Goal: Task Accomplishment & Management: Use online tool/utility

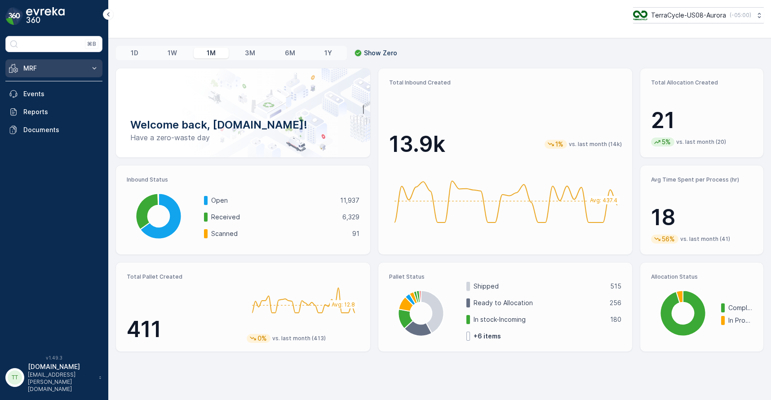
click at [75, 73] on button "MRF" at bounding box center [53, 68] width 97 height 18
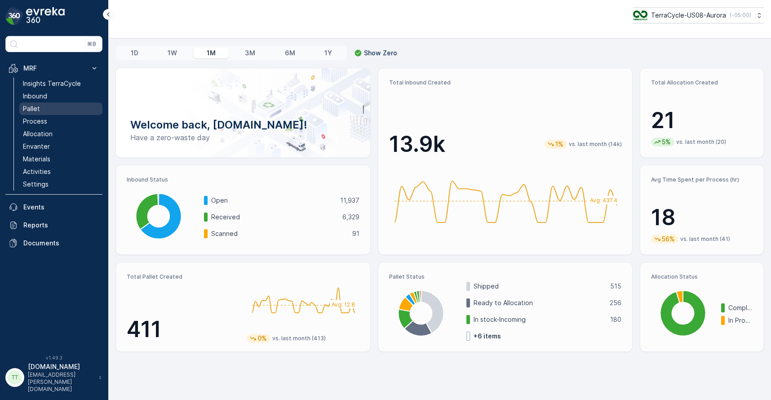
click at [35, 111] on p "Pallet" at bounding box center [31, 108] width 17 height 9
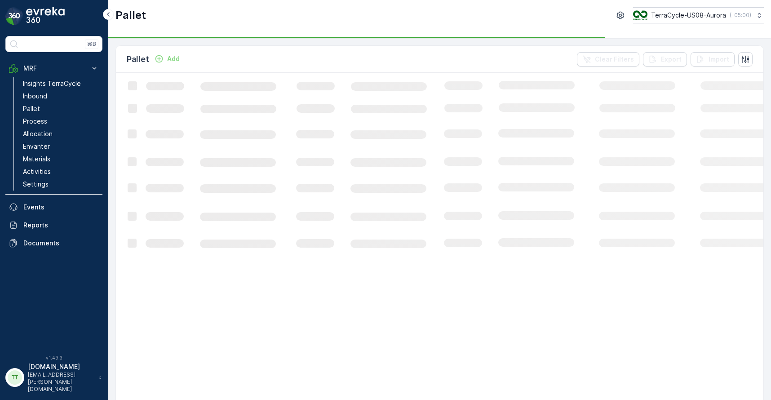
click at [346, 60] on div "Pallet Add Clear Filters Export Import" at bounding box center [439, 59] width 647 height 27
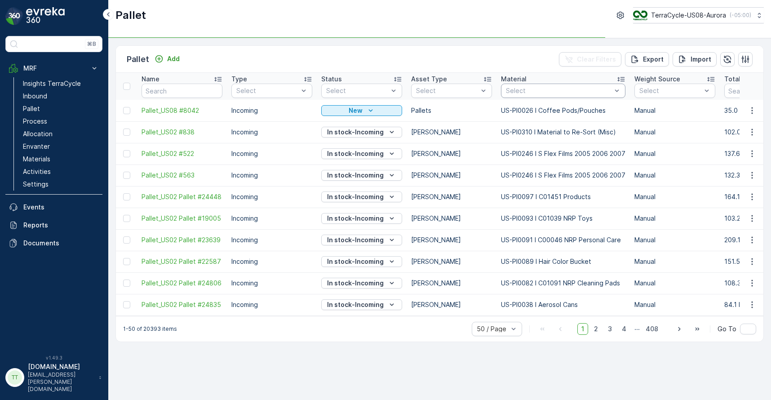
click at [530, 96] on div "Select" at bounding box center [563, 91] width 124 height 14
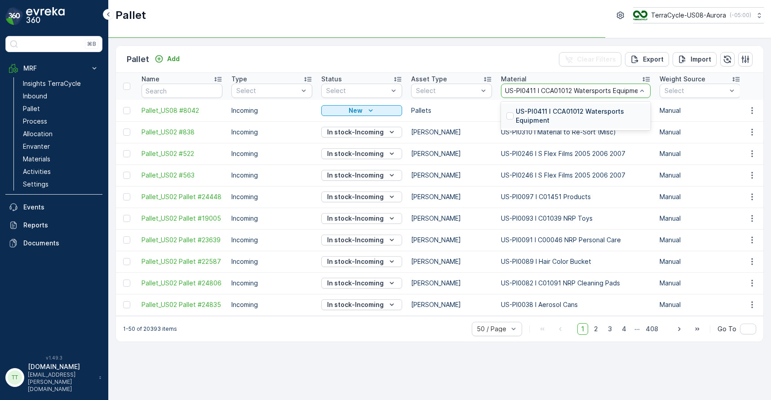
scroll to position [0, 7]
click at [513, 115] on div at bounding box center [509, 115] width 7 height 7
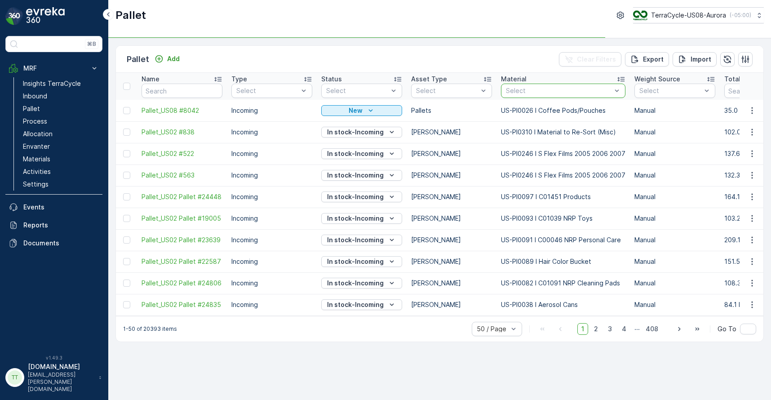
scroll to position [0, 0]
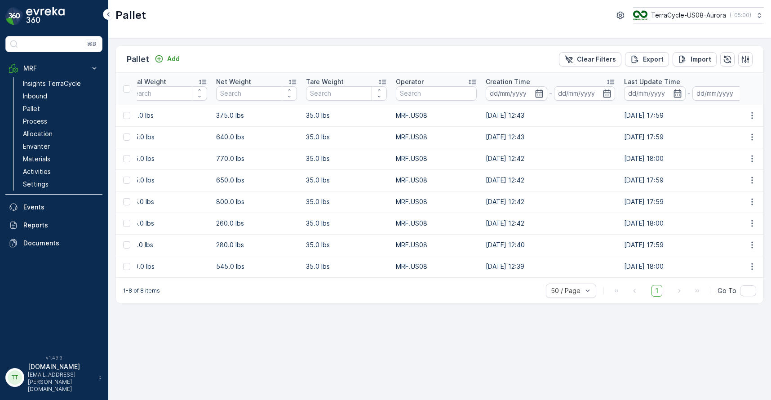
scroll to position [0, 620]
